Goal: Task Accomplishment & Management: Use online tool/utility

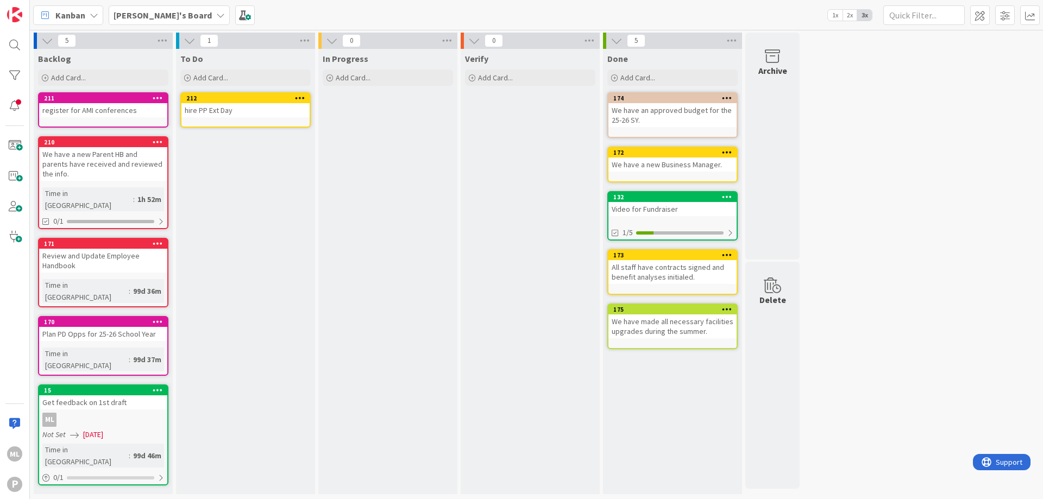
click at [80, 461] on div "Backlog Add Card... 211 register for AMI conferences 210 We have a new Parent H…" at bounding box center [103, 271] width 139 height 445
click at [13, 145] on span at bounding box center [15, 146] width 22 height 22
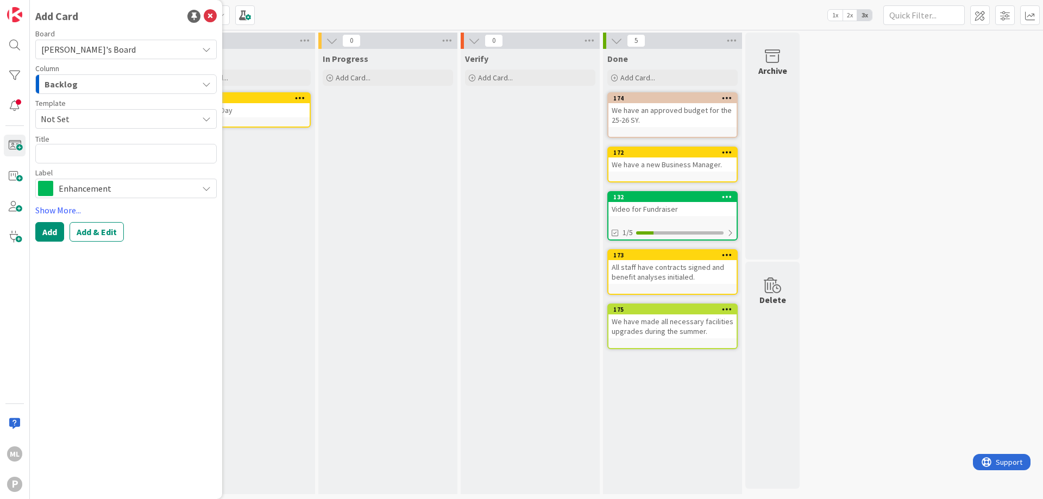
click at [104, 191] on span "Enhancement" at bounding box center [126, 188] width 134 height 15
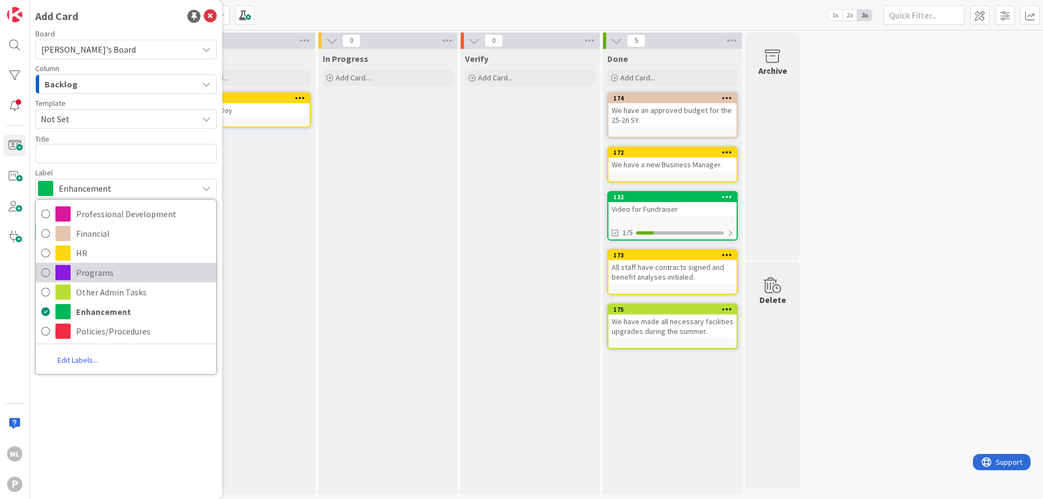
click at [99, 272] on span "Programs" at bounding box center [143, 272] width 135 height 16
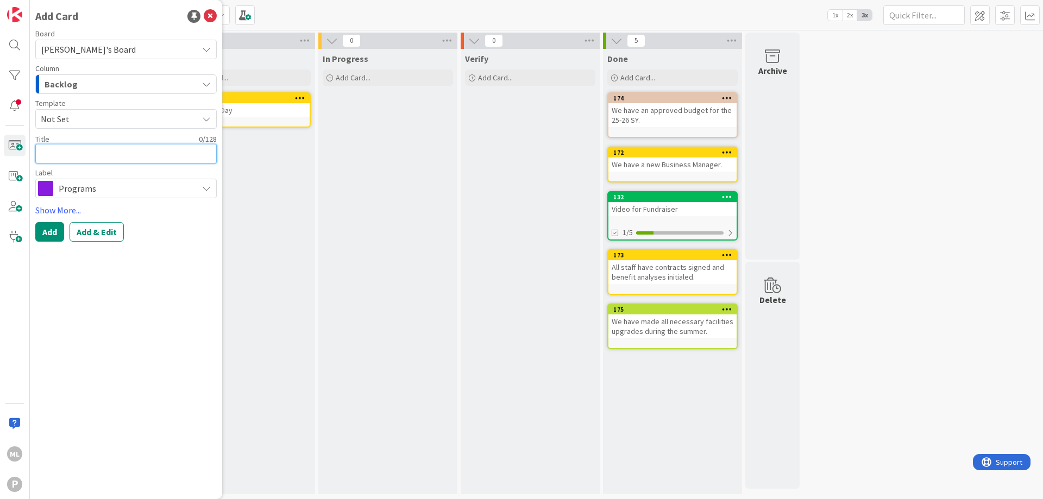
click at [103, 159] on textarea at bounding box center [125, 154] width 181 height 20
type textarea "x"
type textarea "s"
type textarea "x"
type textarea "se"
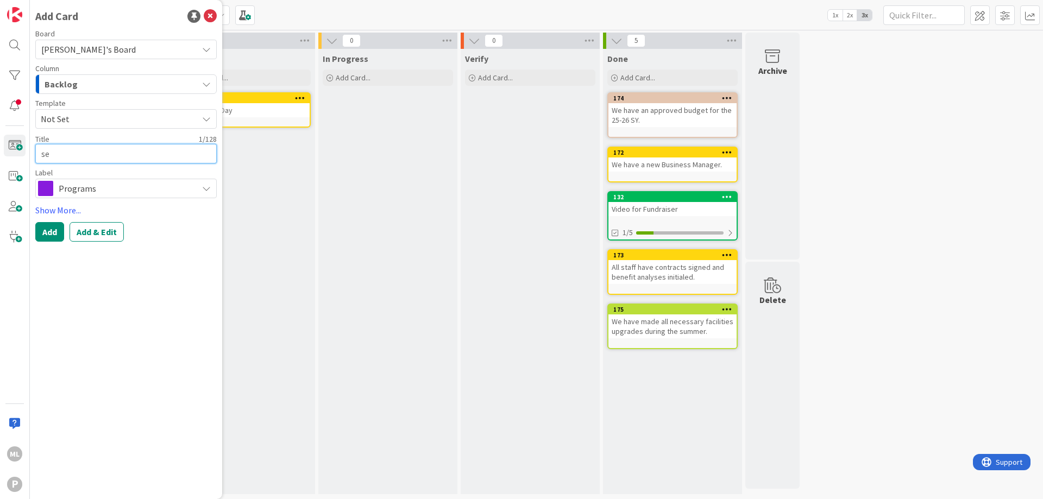
type textarea "x"
type textarea "sen"
type textarea "x"
type textarea "send"
type textarea "x"
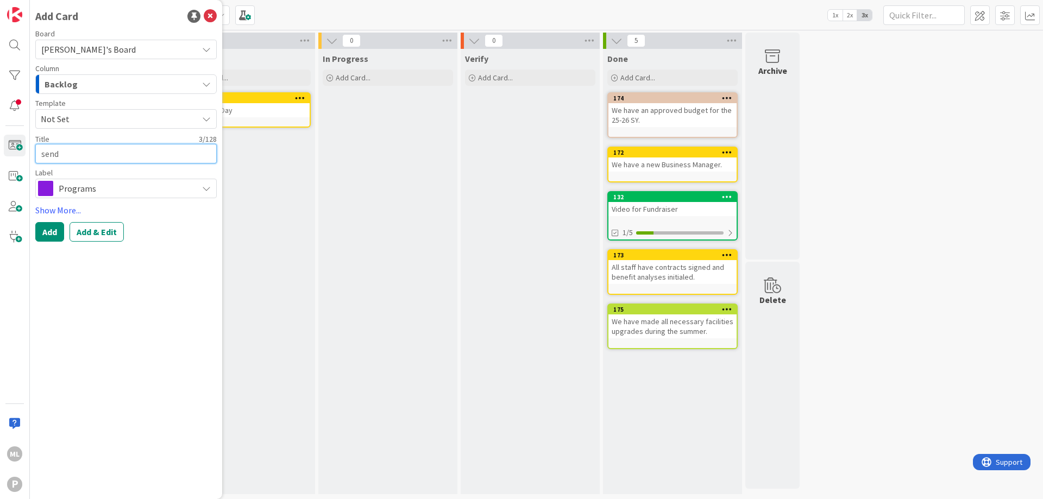
type textarea "send"
type textarea "x"
type textarea "send b"
type textarea "x"
type textarea "send bu"
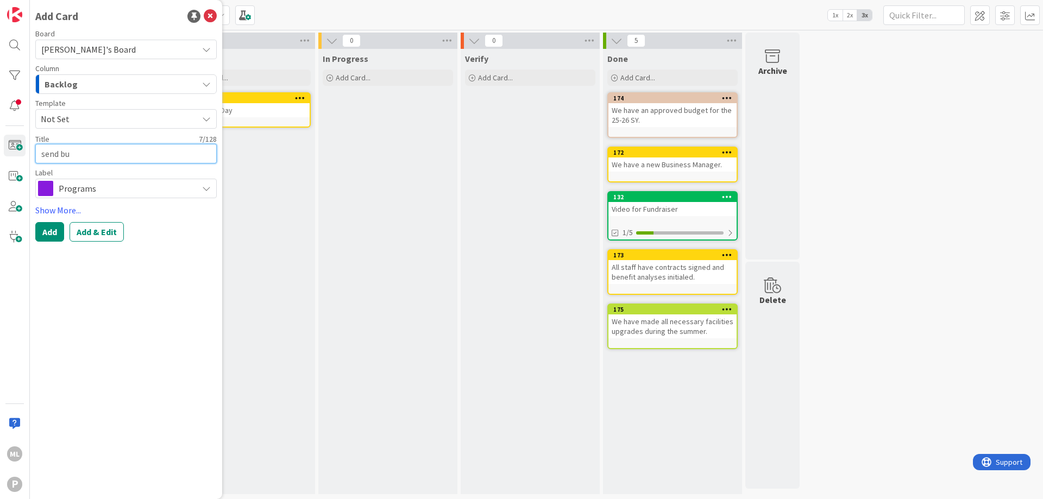
type textarea "x"
type textarea "send bus"
type textarea "x"
type textarea "send bu"
type textarea "x"
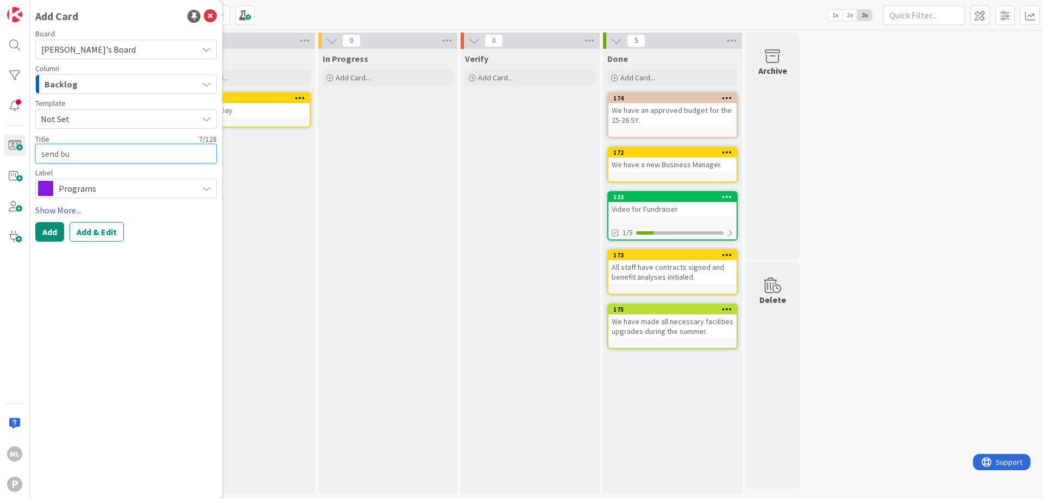
type textarea "send b"
type textarea "x"
type textarea "send"
type textarea "x"
type textarea "send"
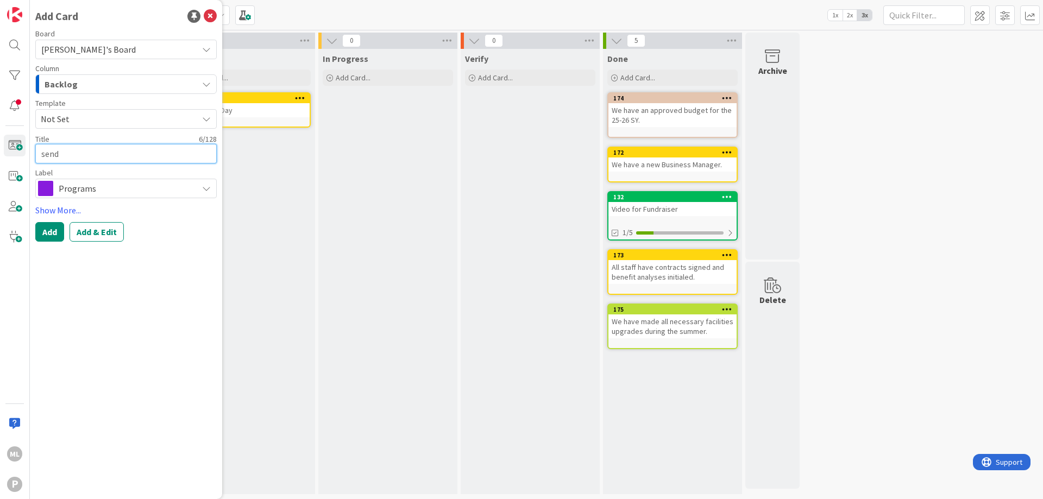
type textarea "x"
type textarea "sen"
type textarea "x"
type textarea "se"
type textarea "x"
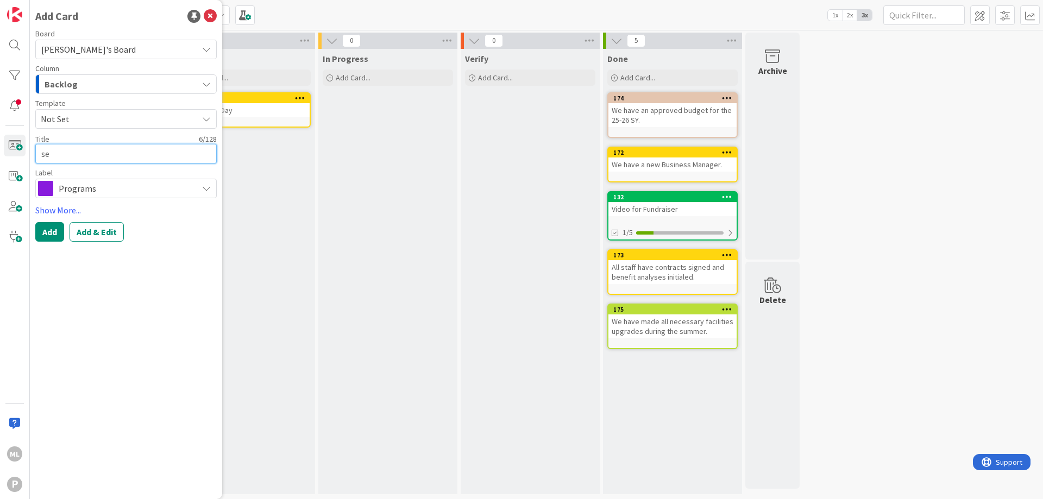
type textarea "s"
type textarea "x"
type textarea "B"
type textarea "x"
type textarea "Bu"
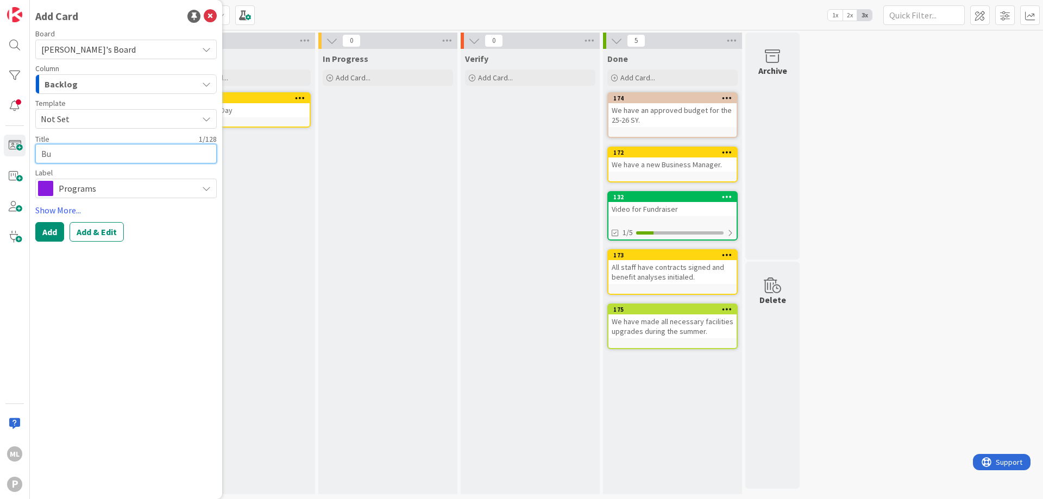
type textarea "x"
type textarea "Bus"
type textarea "x"
type textarea "Bus"
type textarea "x"
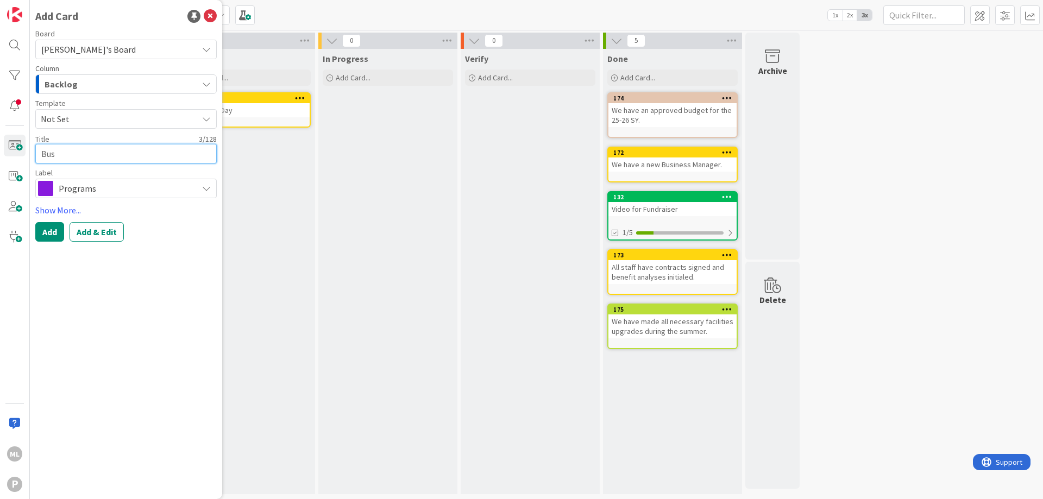
type textarea "Bus t"
type textarea "x"
type textarea "Bus to"
type textarea "x"
type textarea "Bus to t"
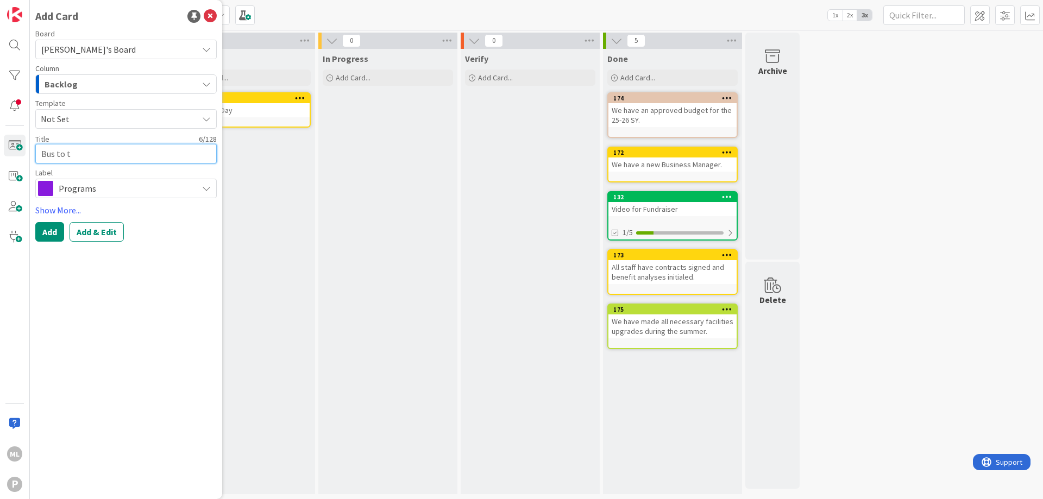
type textarea "x"
type textarea "Bus to th"
type textarea "x"
type textarea "Bus to the"
type textarea "x"
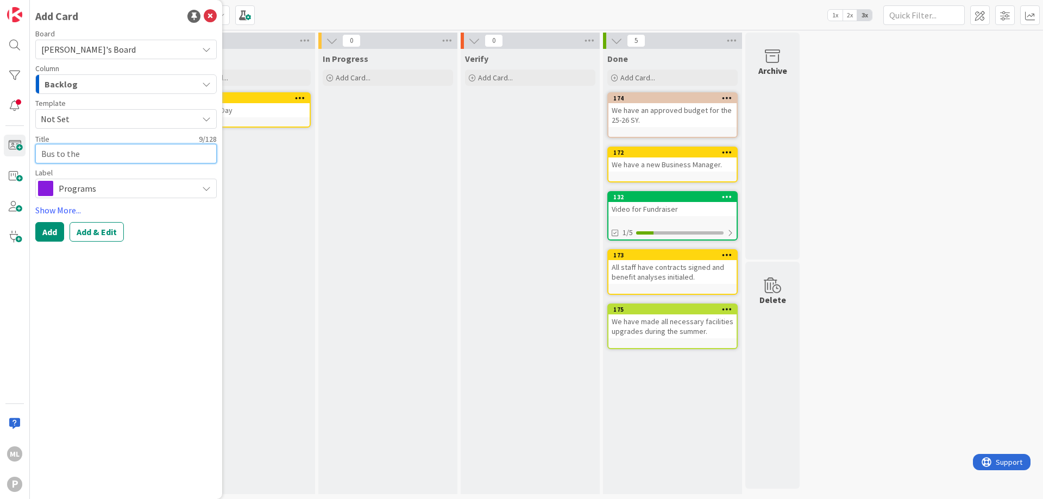
type textarea "Bus to the"
type textarea "x"
type textarea "Bus to the Y"
type textarea "x"
type textarea "Bus to the YM"
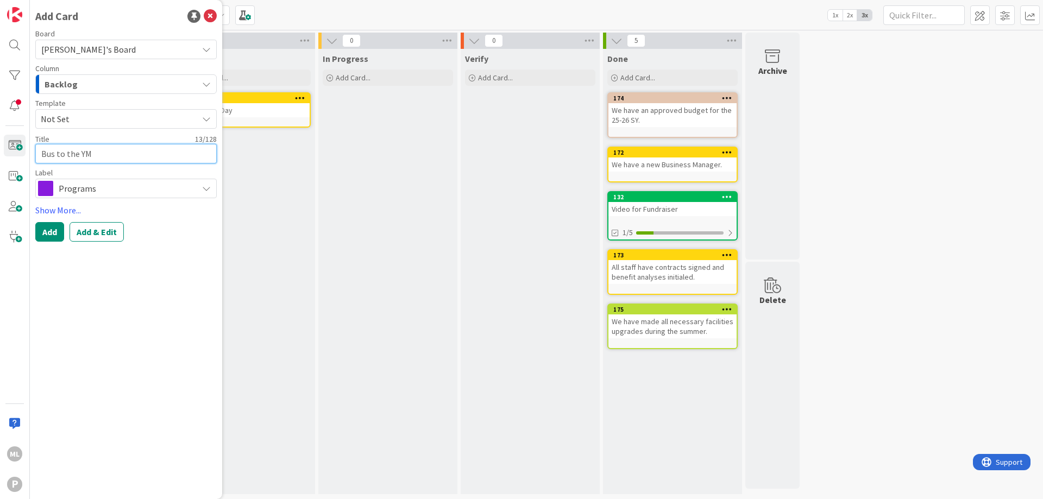
type textarea "x"
type textarea "Bus to the YMC"
type textarea "x"
type textarea "Bus to the YMCA"
click at [48, 231] on button "Add" at bounding box center [49, 232] width 29 height 20
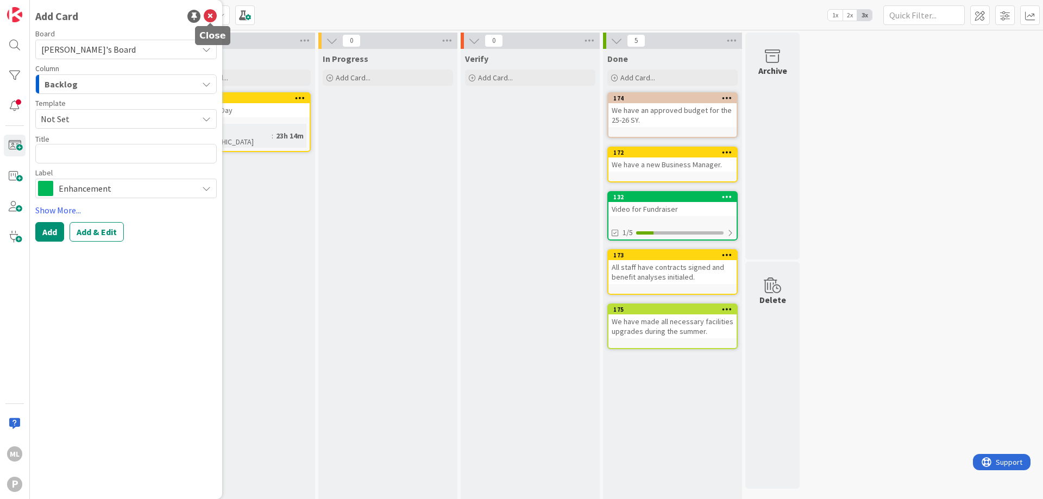
click at [207, 15] on icon at bounding box center [210, 16] width 13 height 13
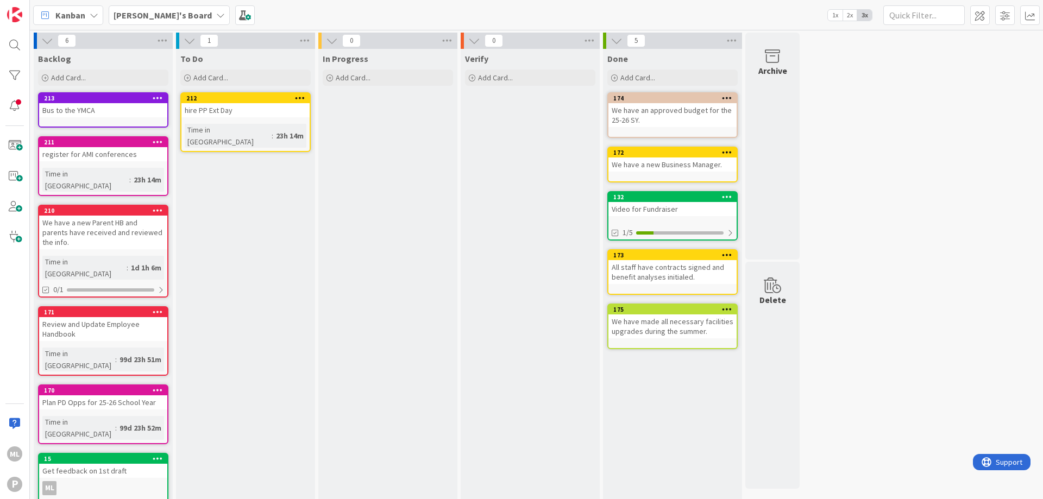
click at [79, 110] on div "Bus to the YMCA" at bounding box center [103, 110] width 128 height 14
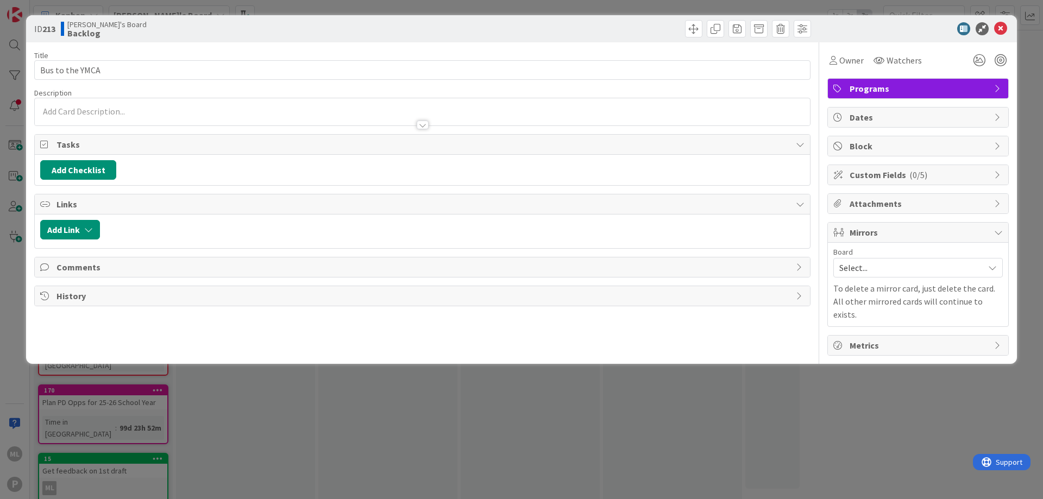
click at [77, 106] on div at bounding box center [422, 111] width 775 height 27
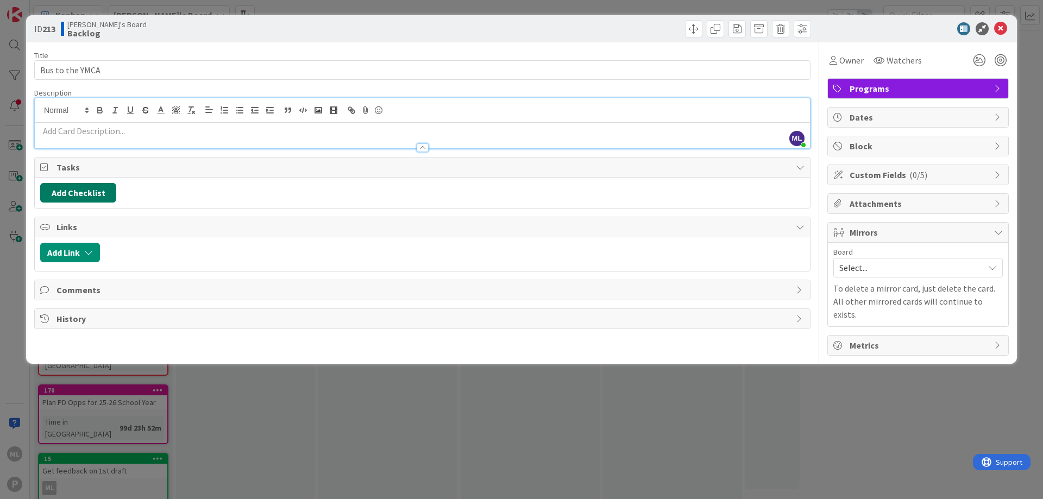
click at [68, 191] on button "Add Checklist" at bounding box center [78, 193] width 76 height 20
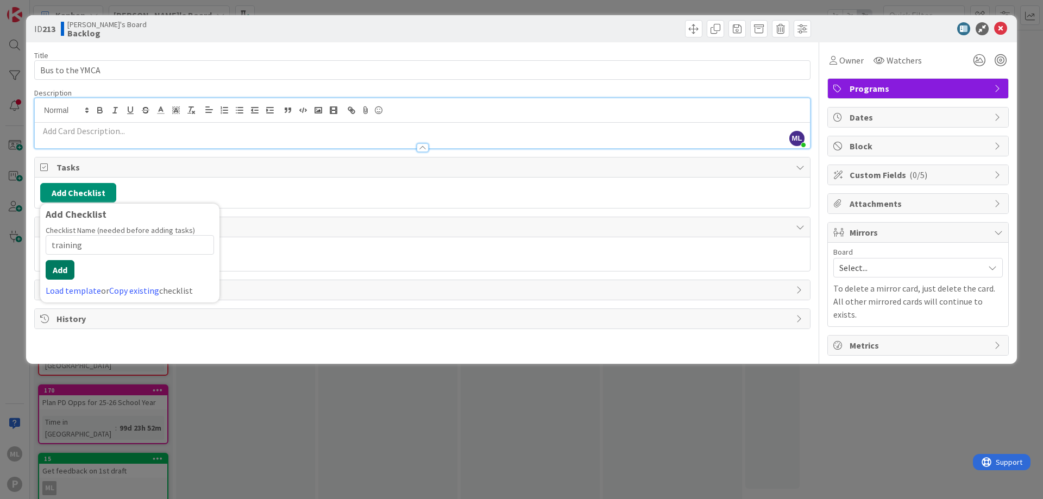
type input "training"
click at [55, 268] on button "Add" at bounding box center [60, 270] width 29 height 20
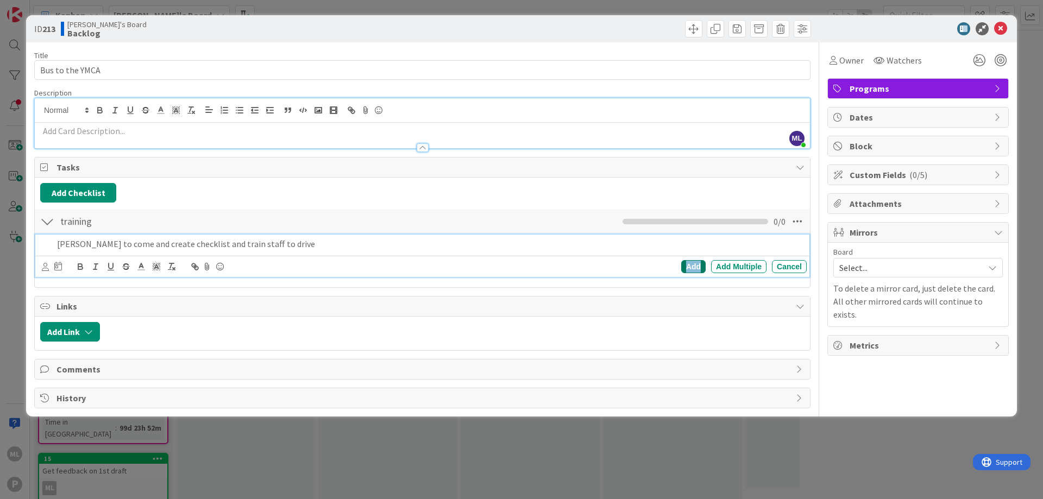
click at [691, 263] on div "Add" at bounding box center [693, 266] width 24 height 13
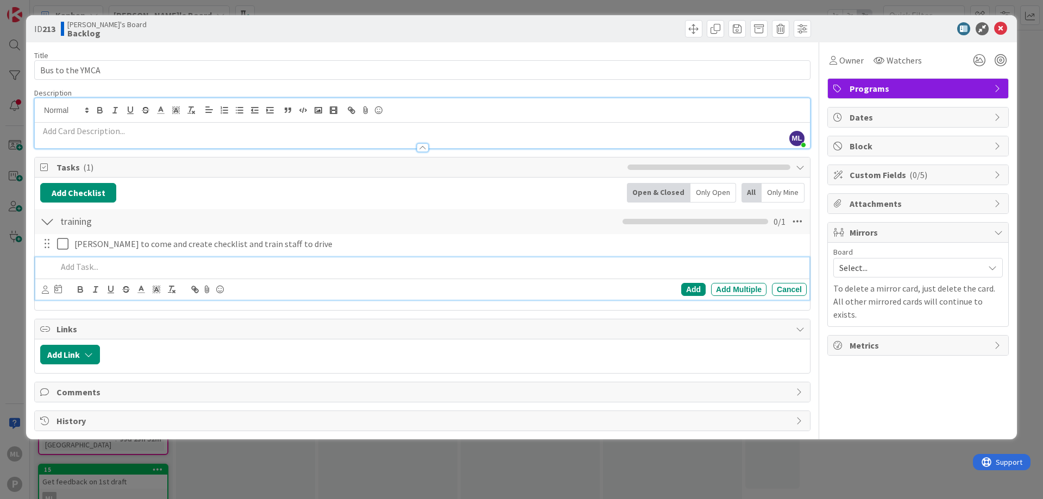
click at [72, 265] on p at bounding box center [429, 267] width 745 height 12
click at [690, 288] on div "Add" at bounding box center [693, 289] width 24 height 13
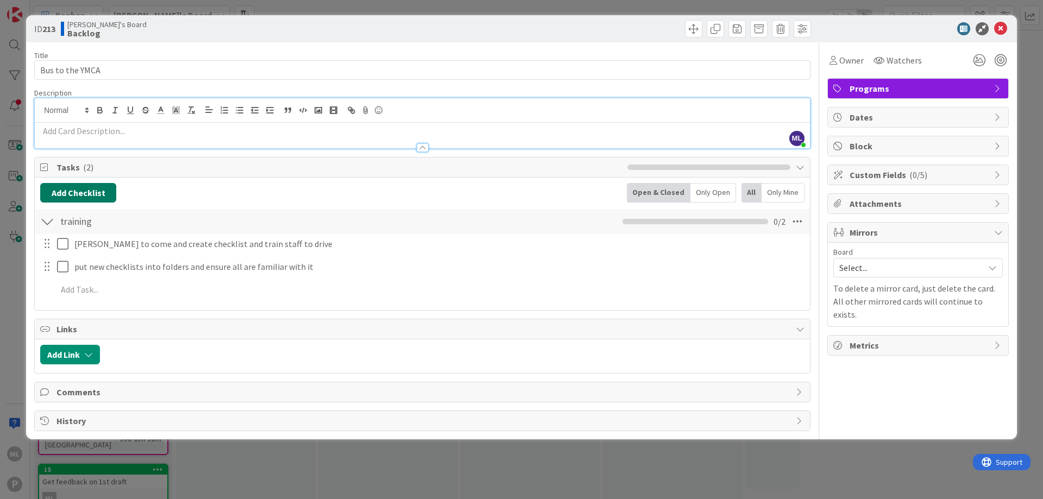
click at [90, 194] on button "Add Checklist" at bounding box center [78, 193] width 76 height 20
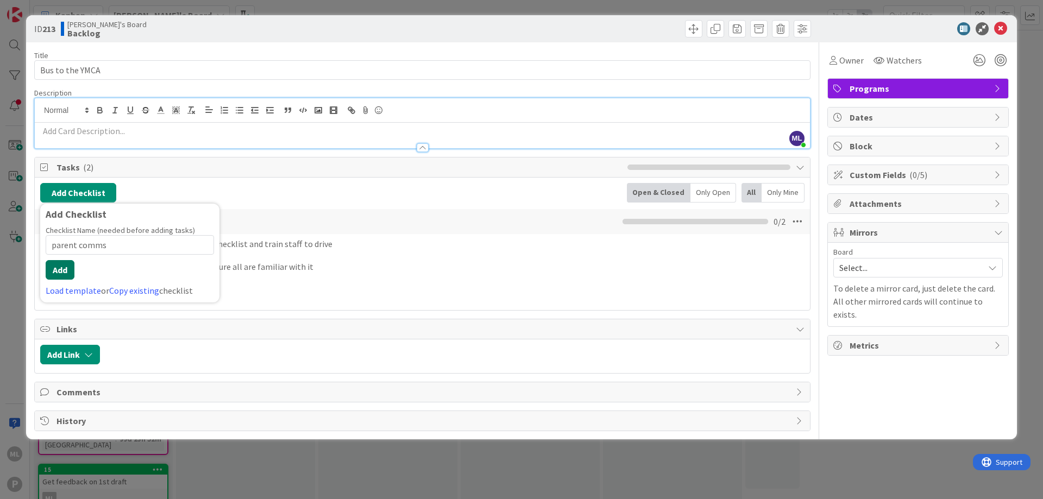
type input "parent comms"
click at [58, 272] on button "Add" at bounding box center [60, 270] width 29 height 20
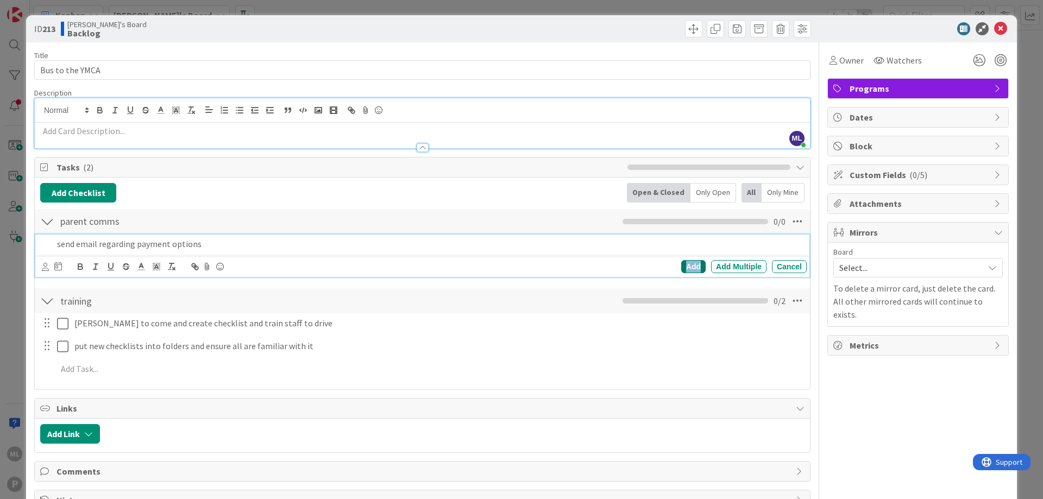
click at [681, 266] on div "Add" at bounding box center [693, 266] width 24 height 13
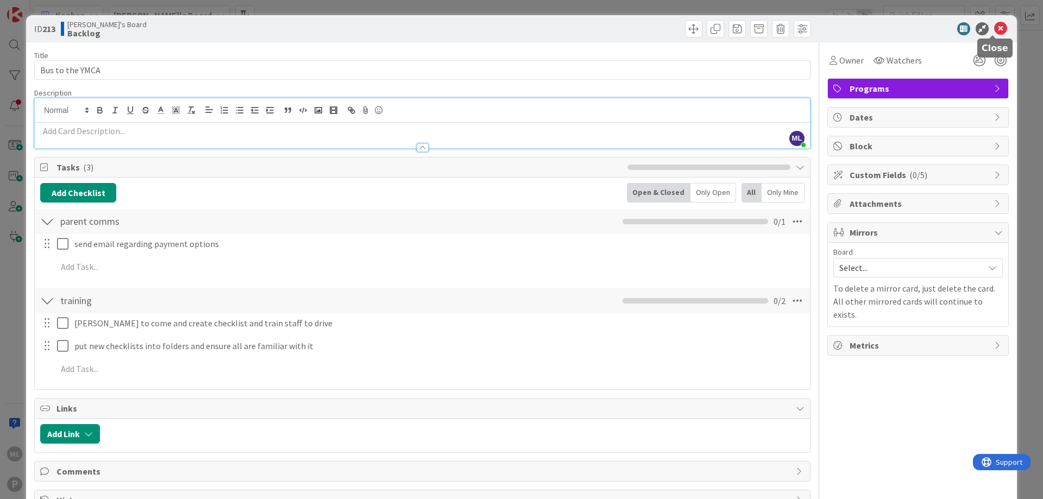
click at [994, 29] on icon at bounding box center [1000, 28] width 13 height 13
